Goal: Find contact information: Find contact information

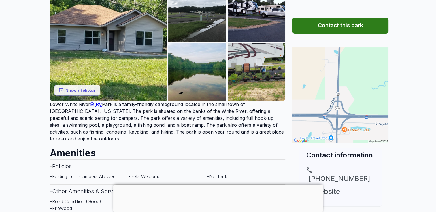
scroll to position [144, 0]
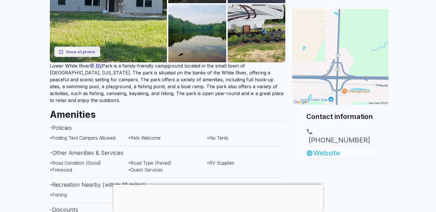
click at [327, 148] on link "Website" at bounding box center [340, 153] width 69 height 10
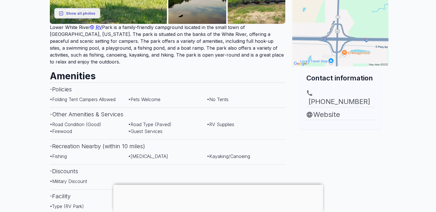
scroll to position [173, 0]
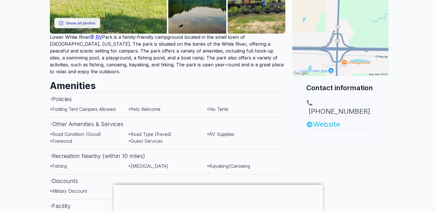
click at [324, 119] on link "Website" at bounding box center [340, 124] width 69 height 10
click at [326, 119] on link "Website" at bounding box center [340, 124] width 69 height 10
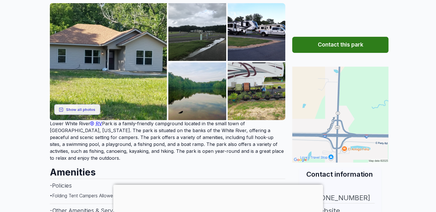
scroll to position [86, 0]
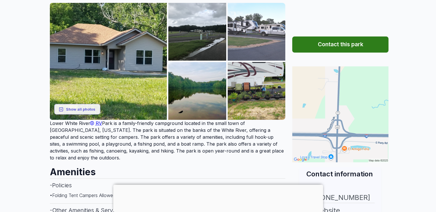
click at [253, 27] on img at bounding box center [256, 32] width 58 height 58
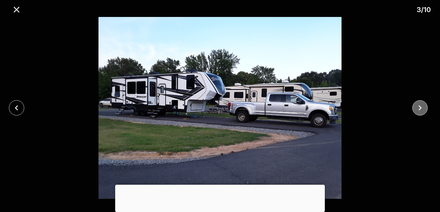
click at [419, 109] on icon "close" at bounding box center [420, 108] width 10 height 10
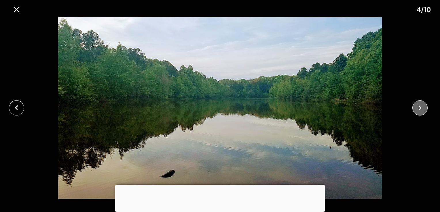
click at [419, 109] on icon "close" at bounding box center [420, 108] width 10 height 10
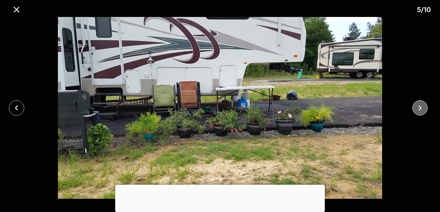
click at [419, 109] on icon "close" at bounding box center [420, 108] width 10 height 10
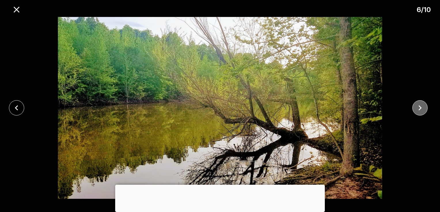
click at [419, 109] on icon "close" at bounding box center [420, 108] width 10 height 10
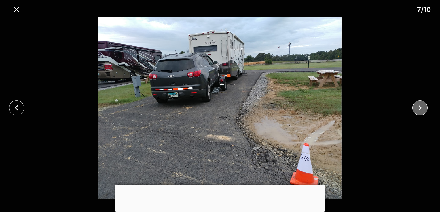
click at [419, 109] on icon "close" at bounding box center [420, 108] width 10 height 10
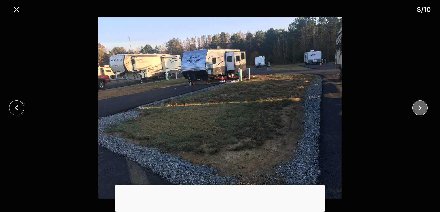
click at [419, 109] on icon "close" at bounding box center [420, 108] width 10 height 10
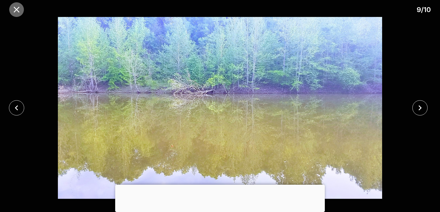
click at [15, 8] on icon "close" at bounding box center [17, 10] width 6 height 6
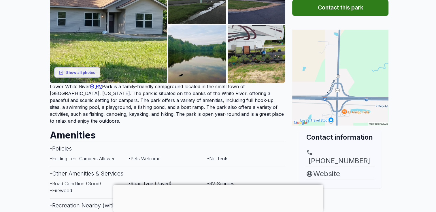
scroll to position [115, 0]
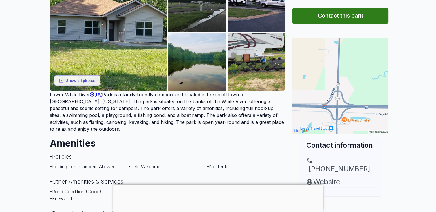
click at [347, 15] on button "Contact this park" at bounding box center [340, 16] width 96 height 16
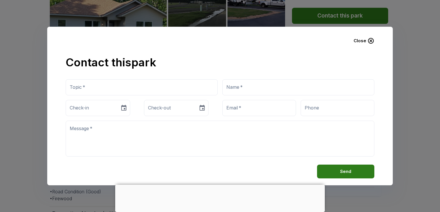
click at [370, 39] on icon "button" at bounding box center [370, 40] width 7 height 7
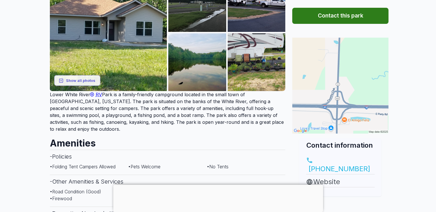
click at [335, 164] on link "[PHONE_NUMBER]" at bounding box center [340, 165] width 69 height 17
click at [326, 177] on link "Website" at bounding box center [340, 182] width 69 height 10
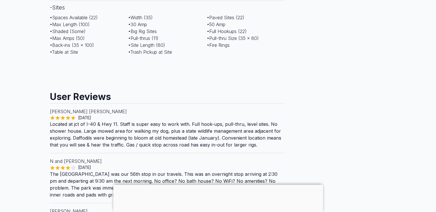
scroll to position [461, 0]
